Goal: Task Accomplishment & Management: Complete application form

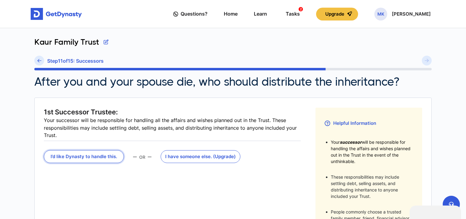
click at [95, 159] on button "I’d like Dynasty to handle this." at bounding box center [84, 156] width 80 height 13
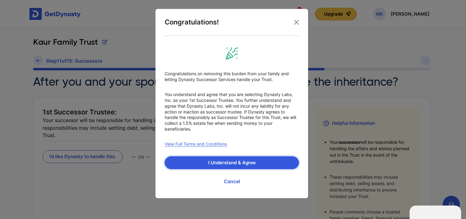
click at [251, 165] on button "I Understand & Agree" at bounding box center [232, 163] width 134 height 13
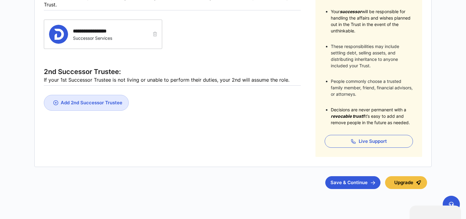
scroll to position [132, 0]
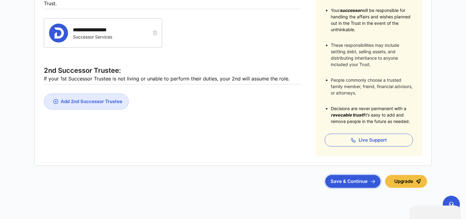
click at [351, 183] on button "Save & Continue" at bounding box center [352, 181] width 55 height 13
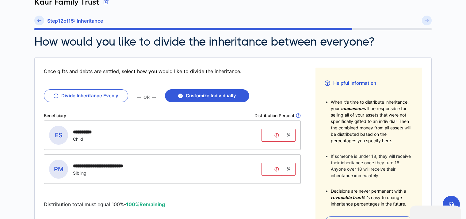
scroll to position [44, 0]
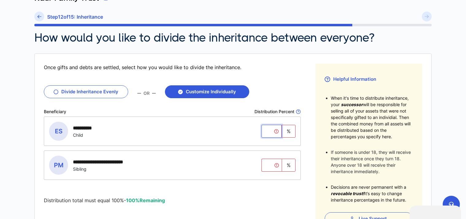
click at [271, 133] on input "tel" at bounding box center [271, 131] width 20 height 13
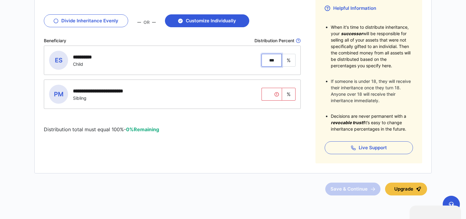
scroll to position [116, 0]
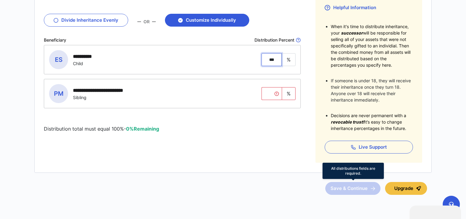
type input "***"
click at [346, 188] on span "Save & Continue" at bounding box center [352, 188] width 55 height 13
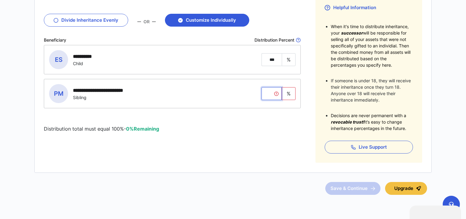
click at [272, 93] on input "tel" at bounding box center [271, 93] width 20 height 13
type input "*"
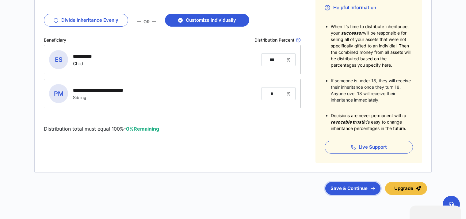
click at [355, 189] on button "Save & Continue" at bounding box center [352, 188] width 55 height 13
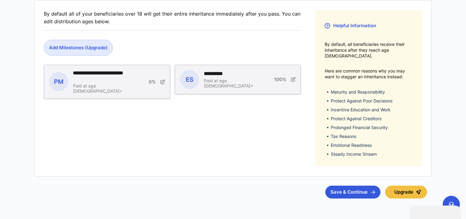
scroll to position [85, 0]
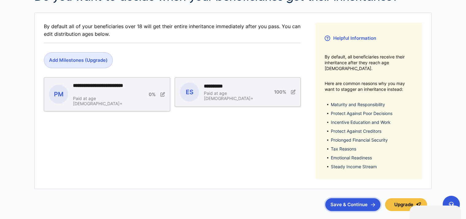
click at [354, 201] on button "Save & Continue" at bounding box center [352, 205] width 55 height 13
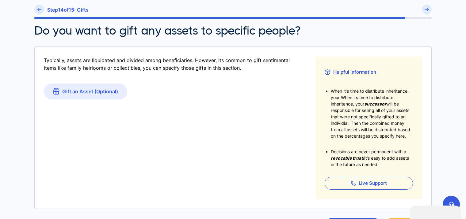
scroll to position [110, 0]
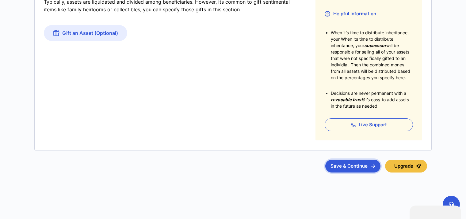
click at [354, 165] on button "Save & Continue" at bounding box center [352, 166] width 55 height 13
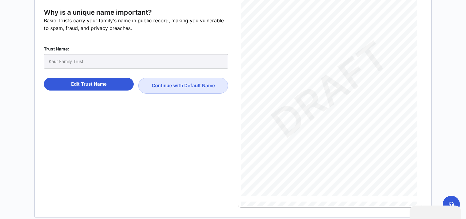
scroll to position [126, 0]
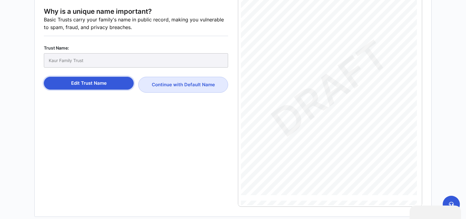
click at [88, 85] on button "Edit Trust Name" at bounding box center [89, 83] width 90 height 13
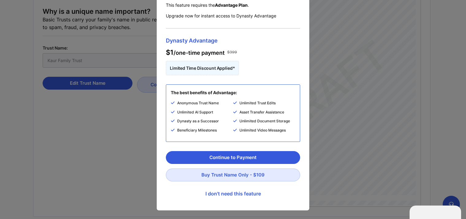
scroll to position [0, 0]
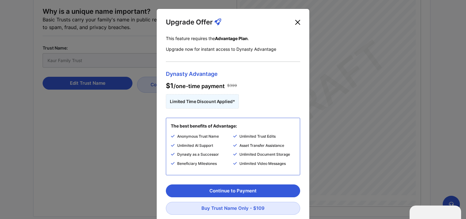
click at [296, 22] on button "Close" at bounding box center [298, 22] width 10 height 10
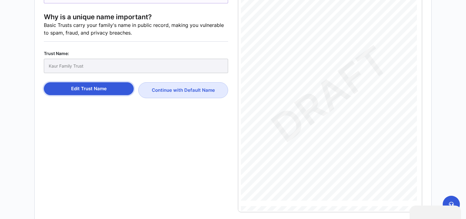
scroll to position [120, 0]
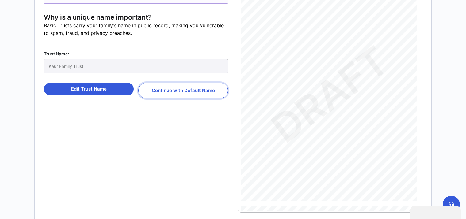
click at [181, 89] on button "Continue with Default Name" at bounding box center [183, 91] width 90 height 16
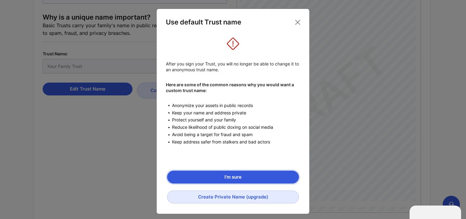
click at [239, 175] on button "I’m sure" at bounding box center [233, 177] width 132 height 13
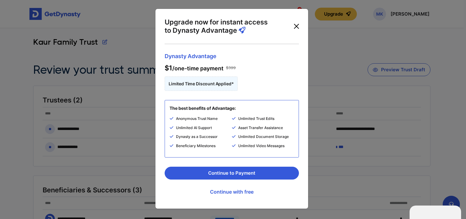
click at [295, 24] on button "Close" at bounding box center [296, 26] width 10 height 10
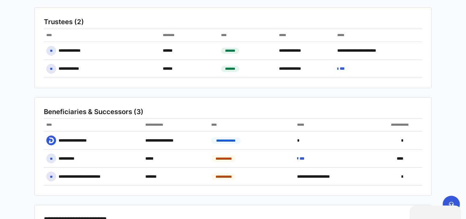
scroll to position [79, 0]
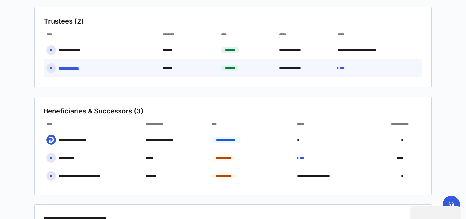
click at [338, 69] on icon at bounding box center [337, 68] width 1 height 4
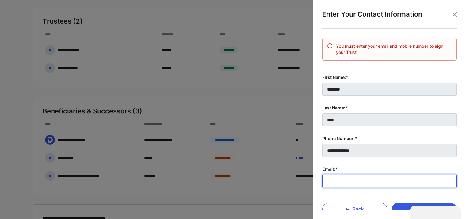
click at [333, 186] on input "Email:*" at bounding box center [389, 181] width 135 height 13
type input "**********"
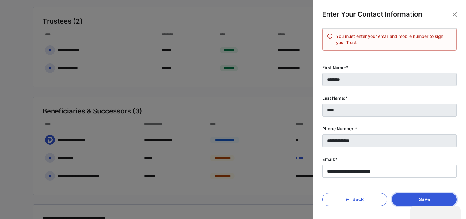
click at [420, 199] on button "Save" at bounding box center [424, 199] width 65 height 13
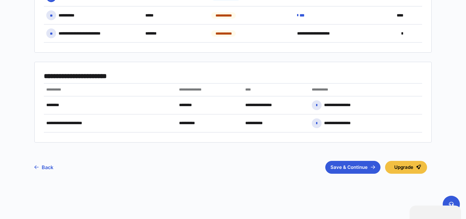
scroll to position [222, 0]
click at [353, 166] on button "Save & Continue" at bounding box center [352, 167] width 55 height 13
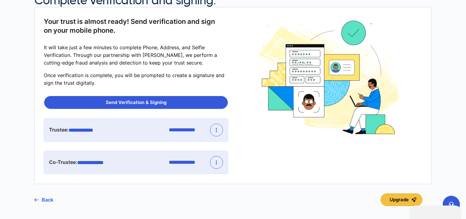
scroll to position [65, 0]
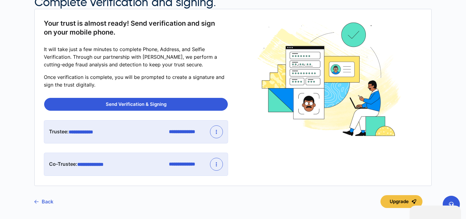
click at [45, 200] on link "Back" at bounding box center [43, 201] width 19 height 15
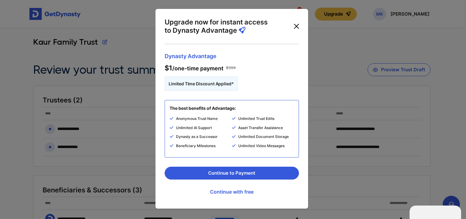
click at [296, 25] on button "Close" at bounding box center [296, 26] width 10 height 10
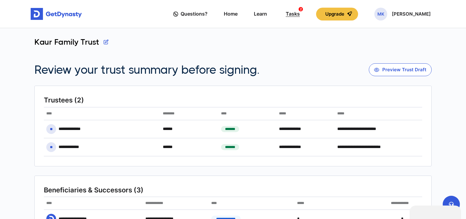
click at [300, 11] on div "Tasks 2" at bounding box center [293, 13] width 14 height 11
